Goal: Contribute content

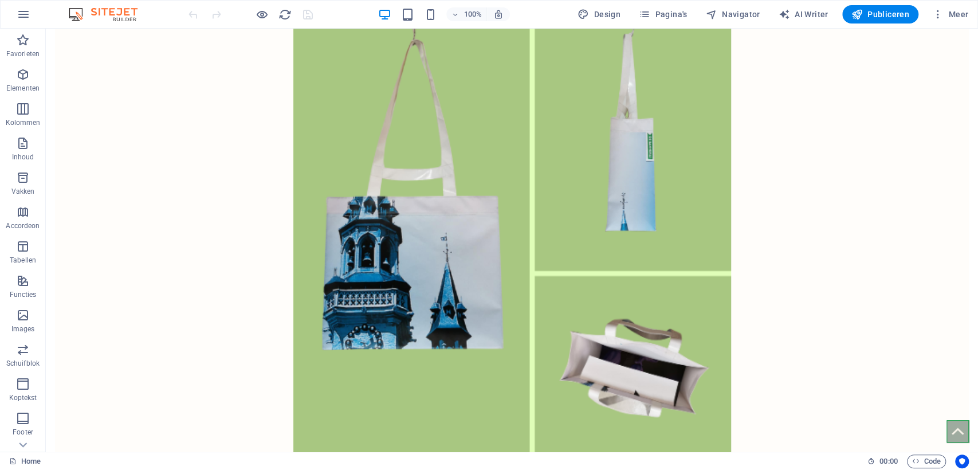
scroll to position [717, 0]
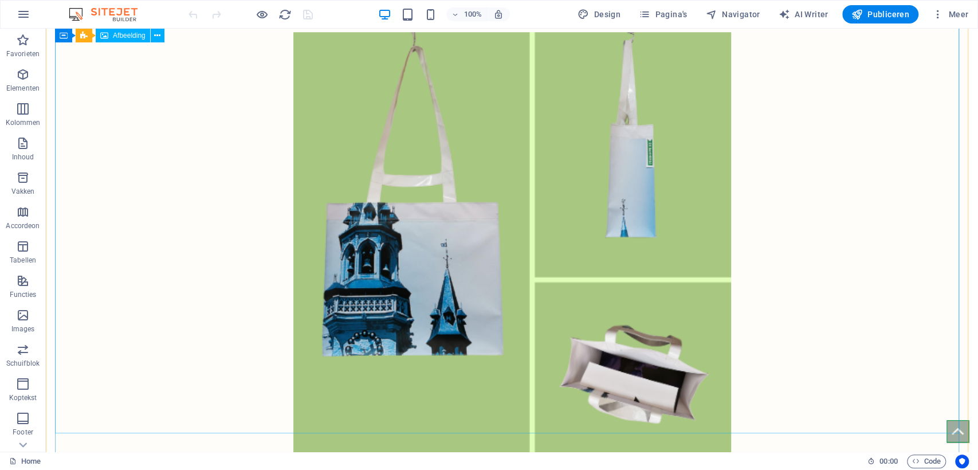
click at [459, 223] on figure at bounding box center [512, 251] width 914 height 438
click at [458, 223] on figure at bounding box center [512, 251] width 914 height 438
select select "px"
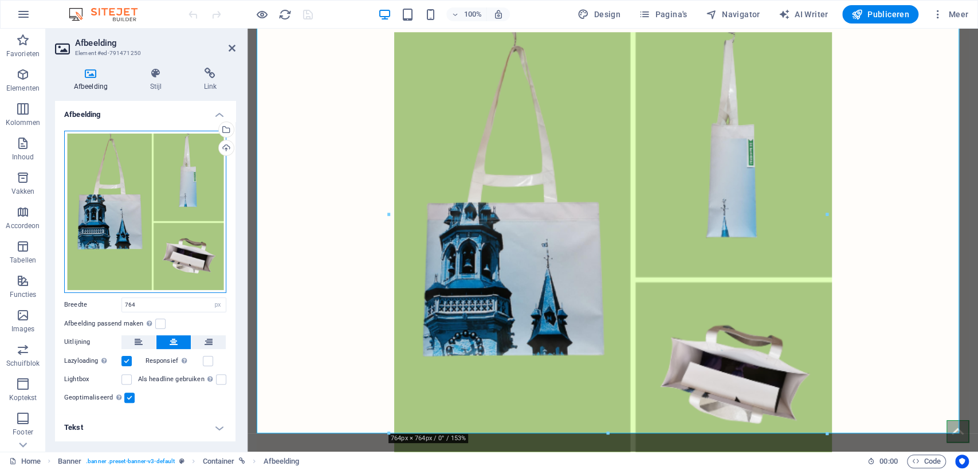
click at [159, 213] on div "Sleep bestanden hierheen, klik om bestanden te kiezen of selecteer bestanden ui…" at bounding box center [145, 212] width 162 height 162
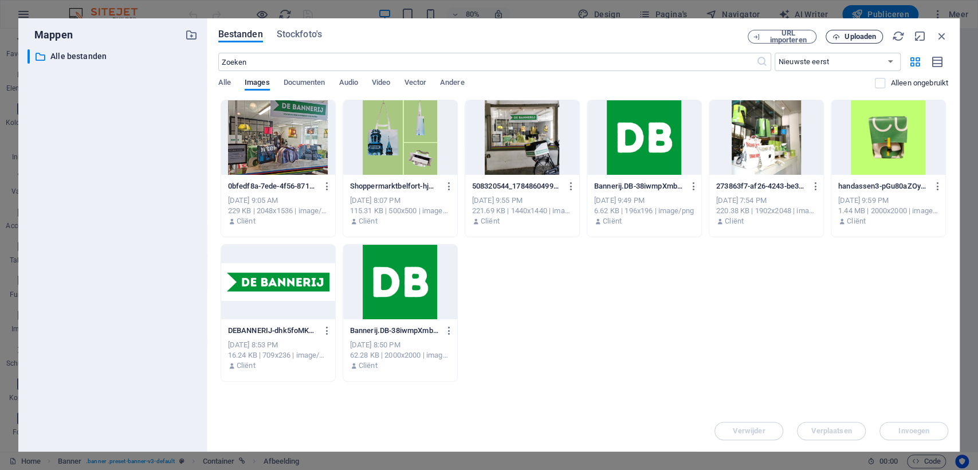
click at [855, 33] on span "Uploaden" at bounding box center [860, 36] width 32 height 7
click at [829, 428] on div "pennenzak 2.png" at bounding box center [858, 426] width 112 height 13
click at [800, 428] on figure at bounding box center [529, 251] width 544 height 438
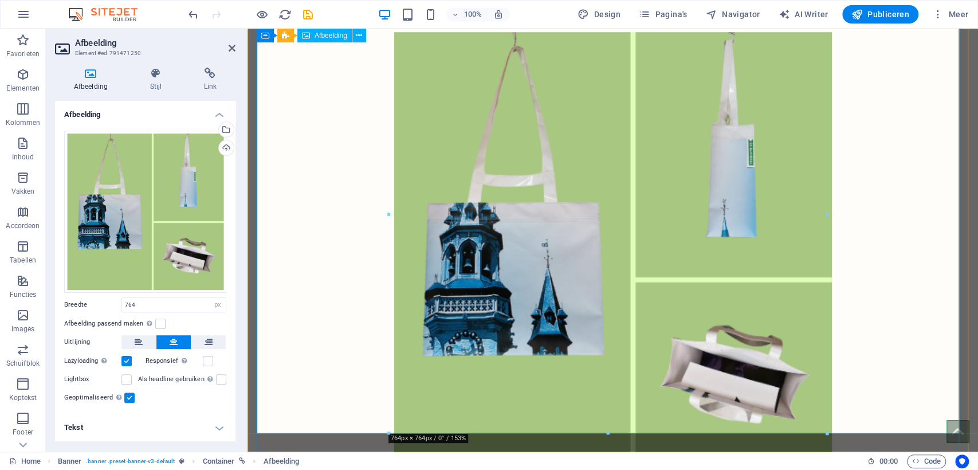
click at [777, 427] on figure at bounding box center [613, 251] width 712 height 438
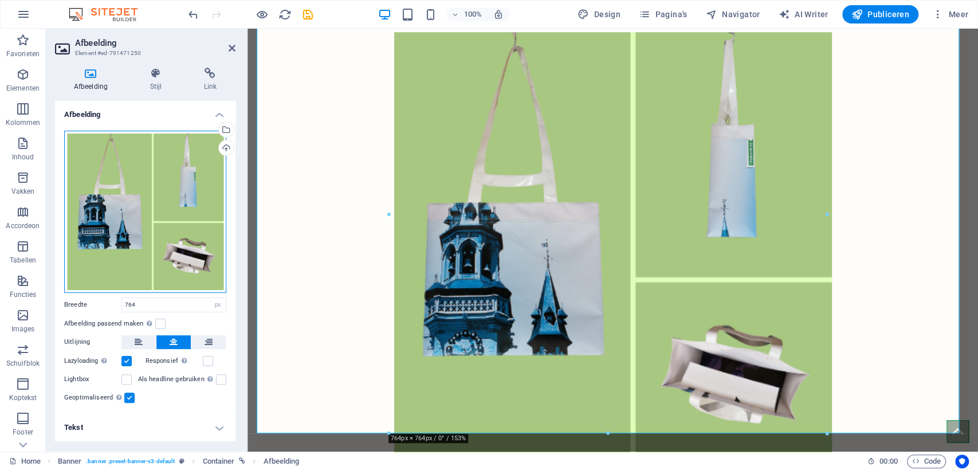
click at [149, 205] on div "Sleep bestanden hierheen, klik om bestanden te kiezen of selecteer bestanden ui…" at bounding box center [145, 212] width 162 height 162
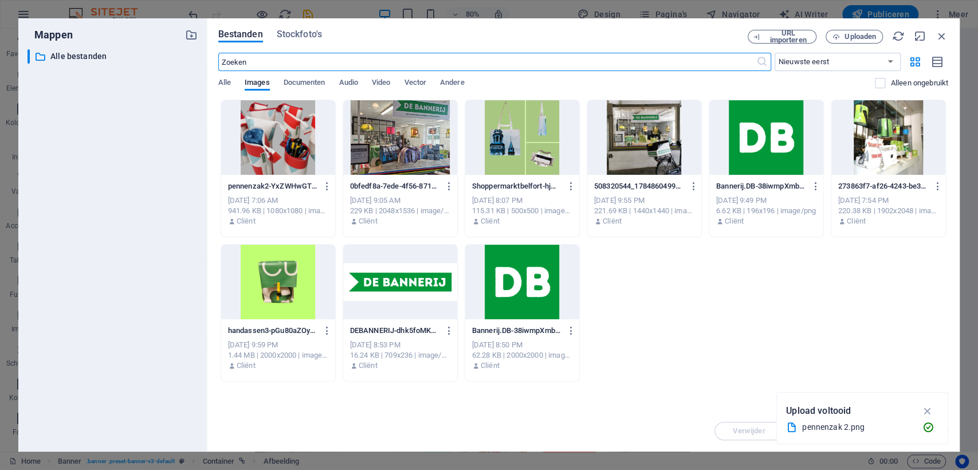
click at [261, 134] on div at bounding box center [278, 137] width 114 height 74
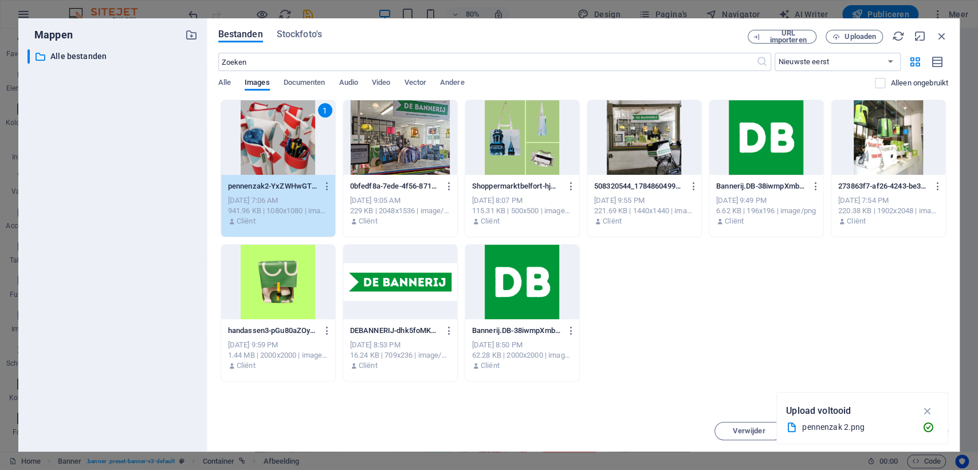
click at [261, 134] on div "1" at bounding box center [278, 137] width 114 height 74
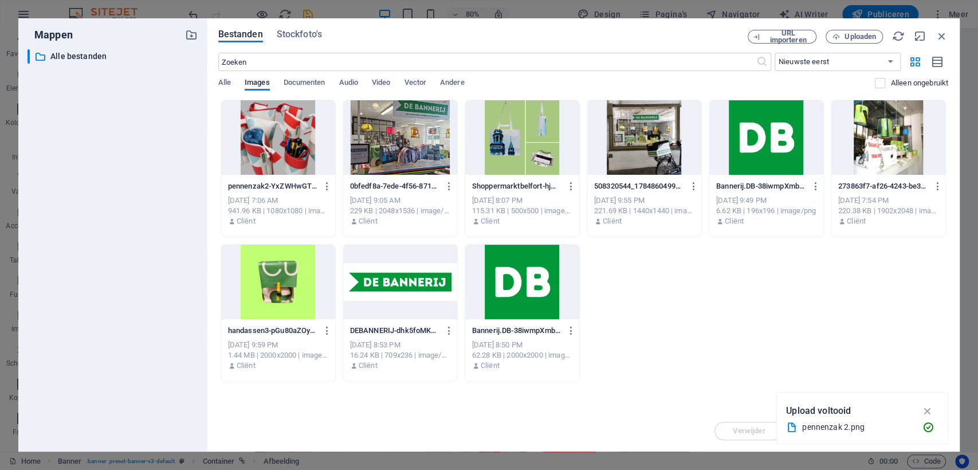
click at [261, 134] on div at bounding box center [278, 137] width 114 height 74
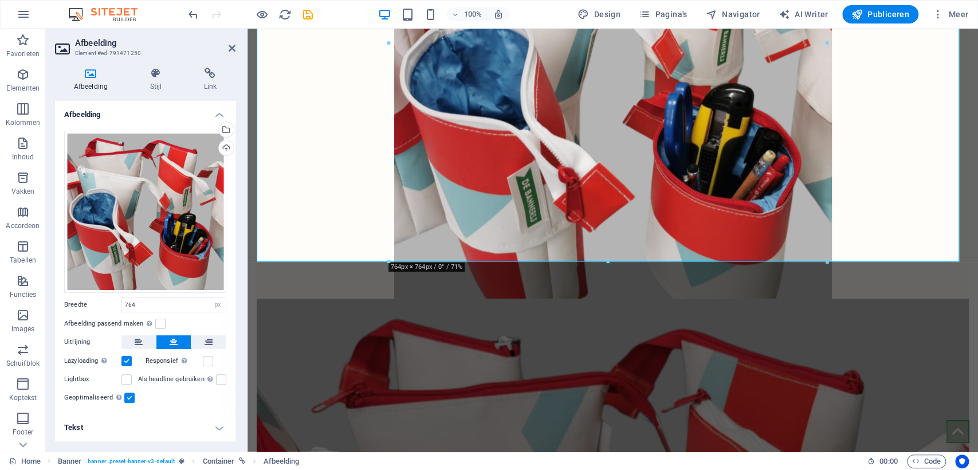
scroll to position [942, 0]
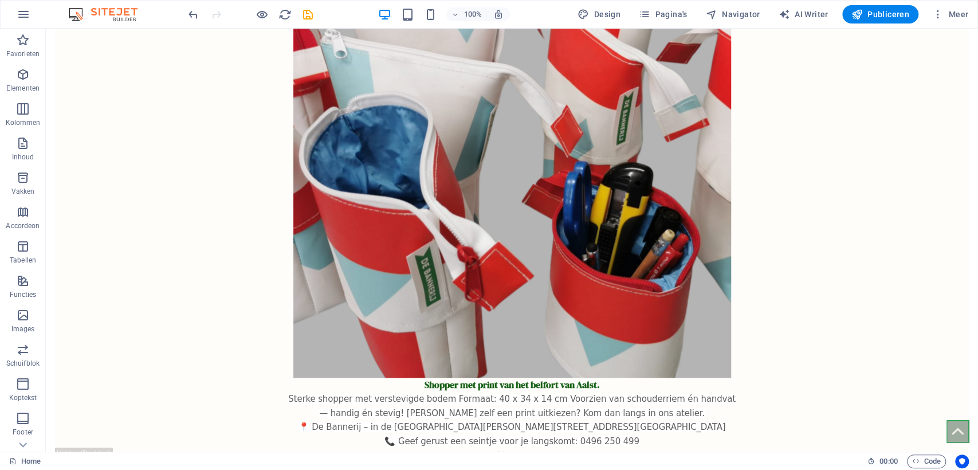
scroll to position [807, 0]
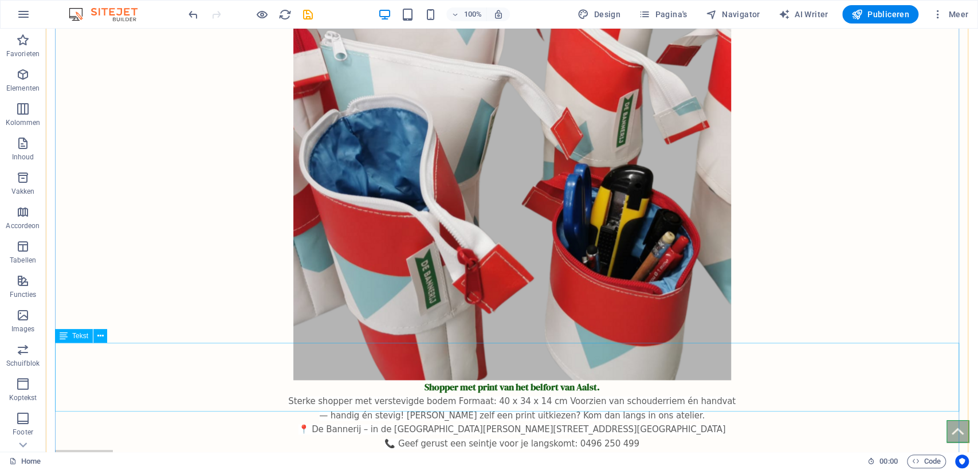
click at [478, 380] on div "Shopper met print van het belfort van Aalst. Sterke shopper met verstevigde bod…" at bounding box center [512, 415] width 914 height 70
click at [463, 380] on div "Shopper met print van het belfort van Aalst. Sterke shopper met verstevigde bod…" at bounding box center [512, 415] width 914 height 70
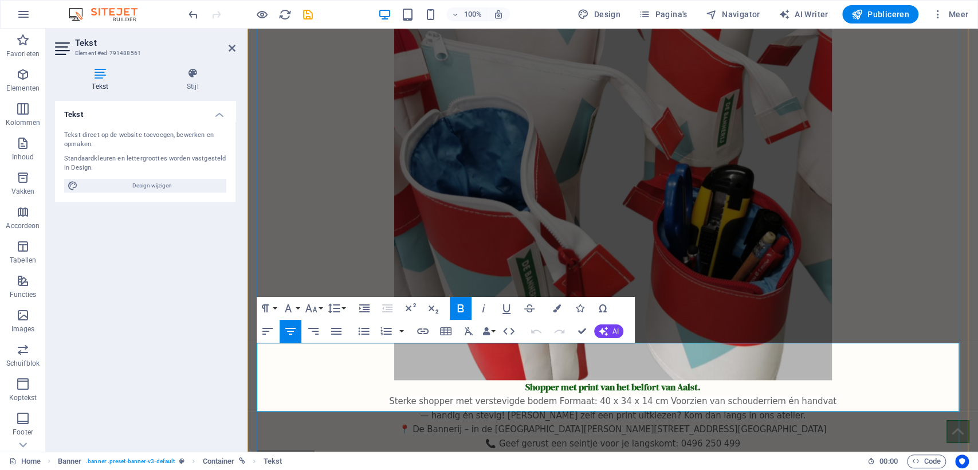
click at [731, 380] on p "Shopper met print van het belfort van Aalst." at bounding box center [613, 387] width 712 height 14
click at [654, 380] on p "Schuifpennenzak" at bounding box center [613, 387] width 712 height 14
click at [557, 396] on span "Sterke shopper met verstevigde bodem Formaat: 40 x 34 x 14 cm Voorzien van scho…" at bounding box center [612, 401] width 447 height 10
click at [582, 396] on span "Formaat: 40 x 34 x 14 cm Voorzien van schouderriem én handvat" at bounding box center [612, 401] width 277 height 10
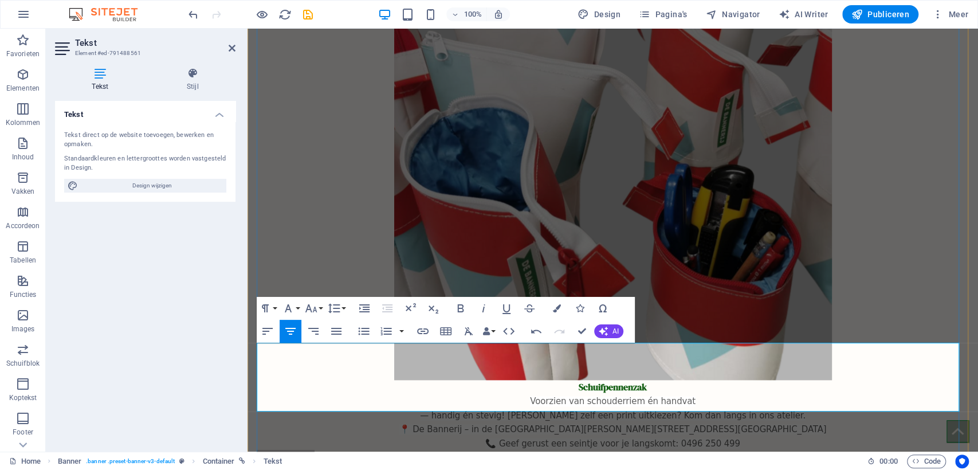
click at [687, 394] on p "Voorzien van schouderriem én handvat" at bounding box center [613, 401] width 712 height 14
click at [533, 410] on span "— handig én stevig! [PERSON_NAME] zelf een print uitkiezen? Kom dan langs in on…" at bounding box center [612, 415] width 385 height 10
click at [605, 410] on span "[PERSON_NAME] zelf een print uitkiezen? Kom dan langs in ons atelier." at bounding box center [612, 415] width 298 height 10
click at [646, 410] on span "Kies je liever zelf je eigen print ? Kom dan langs in ons atelier." at bounding box center [612, 415] width 258 height 10
click at [804, 422] on p "📍 De Bannerij – in de [GEOGRAPHIC_DATA][PERSON_NAME][STREET_ADDRESS][GEOGRAPHIC…" at bounding box center [613, 429] width 712 height 14
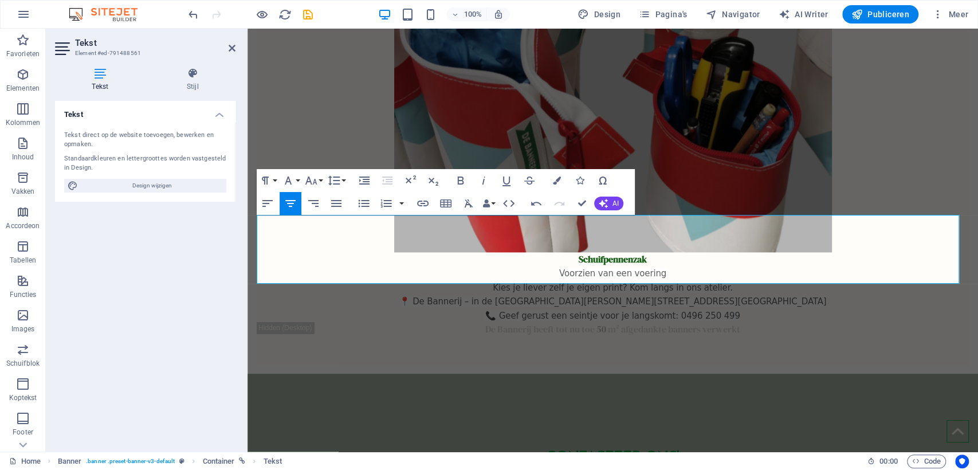
scroll to position [937, 0]
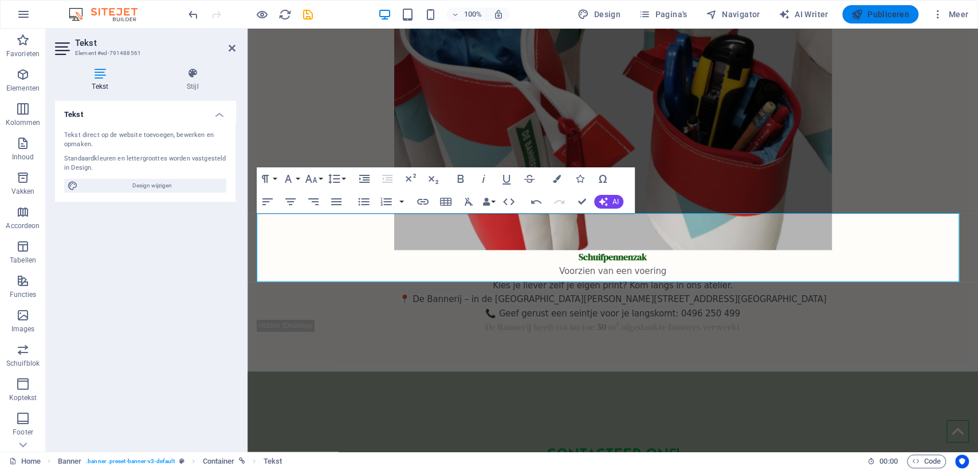
click at [887, 14] on span "Publiceren" at bounding box center [880, 14] width 58 height 11
